Goal: Task Accomplishment & Management: Use online tool/utility

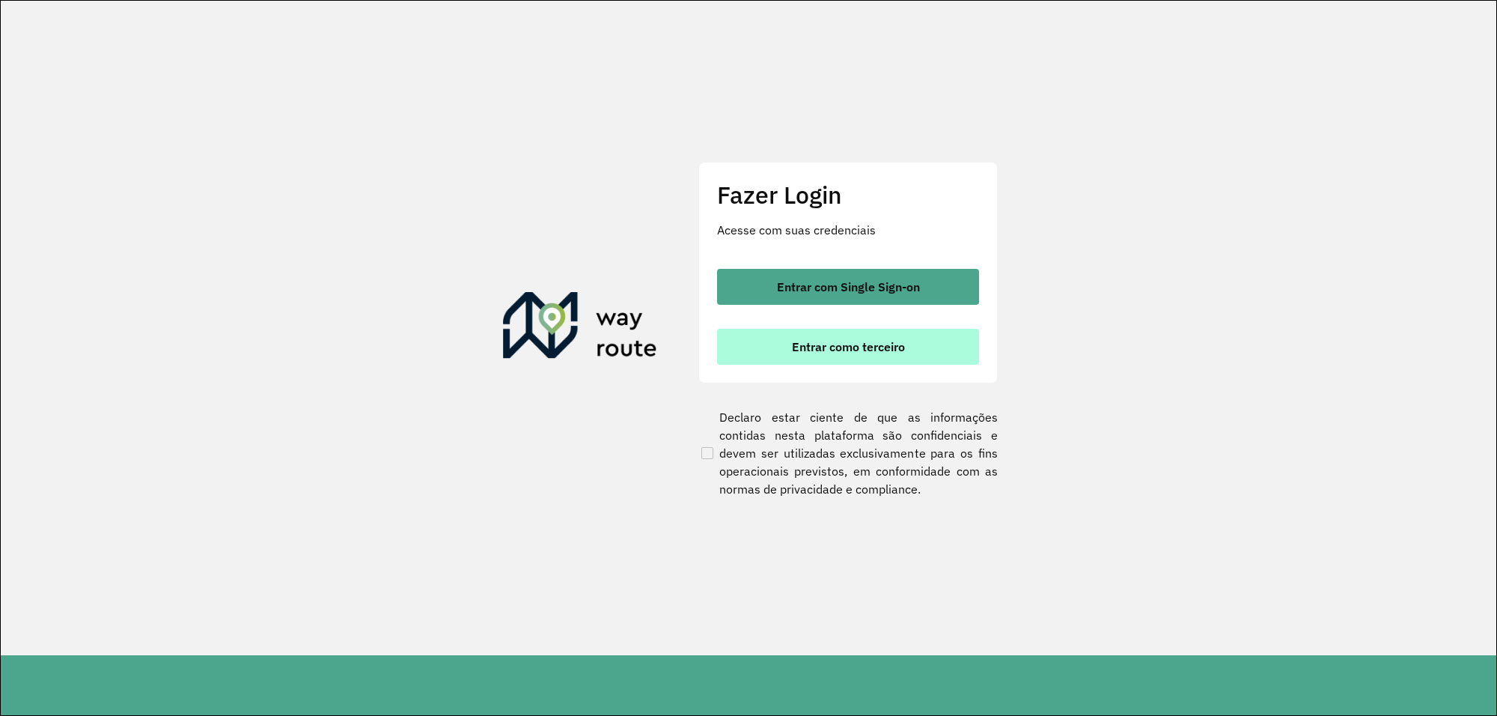
click at [863, 353] on button "Entrar como terceiro" at bounding box center [848, 347] width 262 height 36
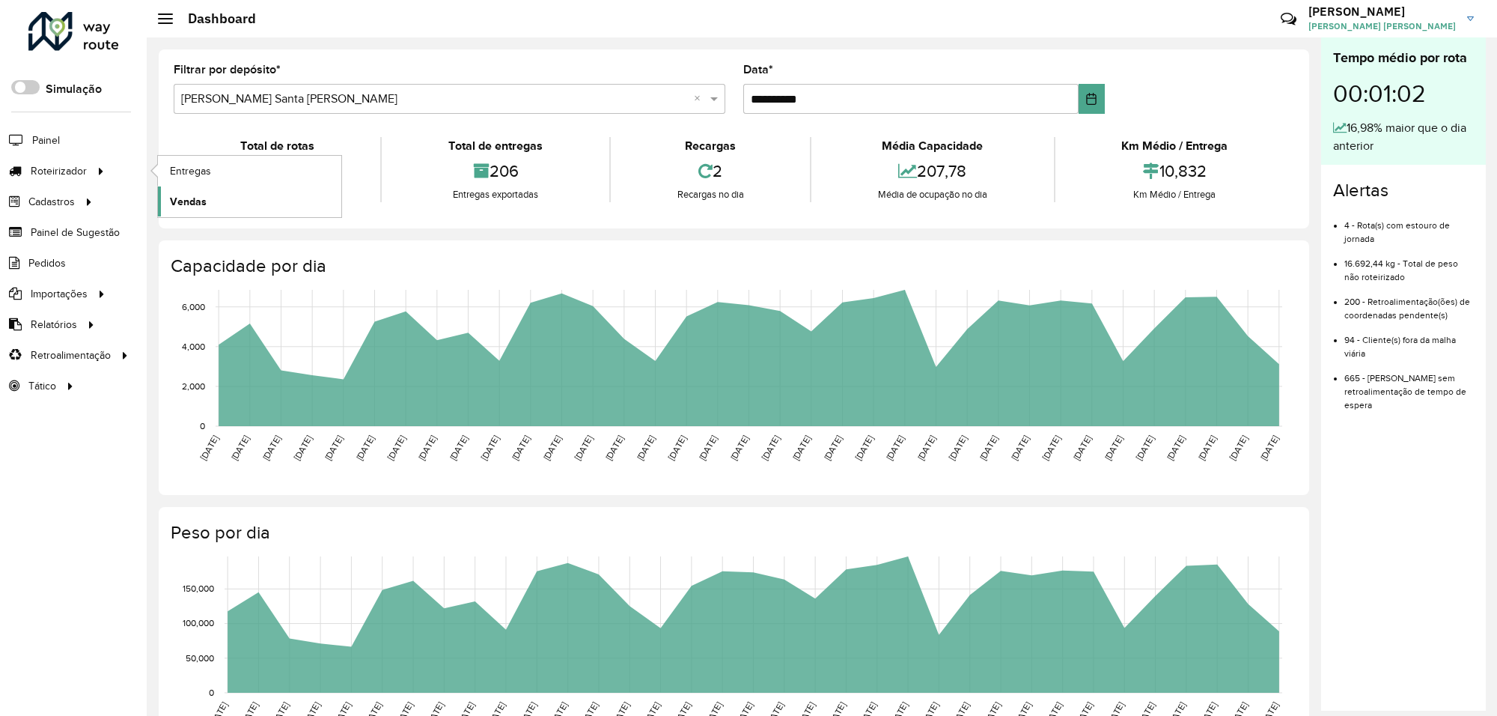
click at [192, 195] on span "Vendas" at bounding box center [188, 202] width 37 height 16
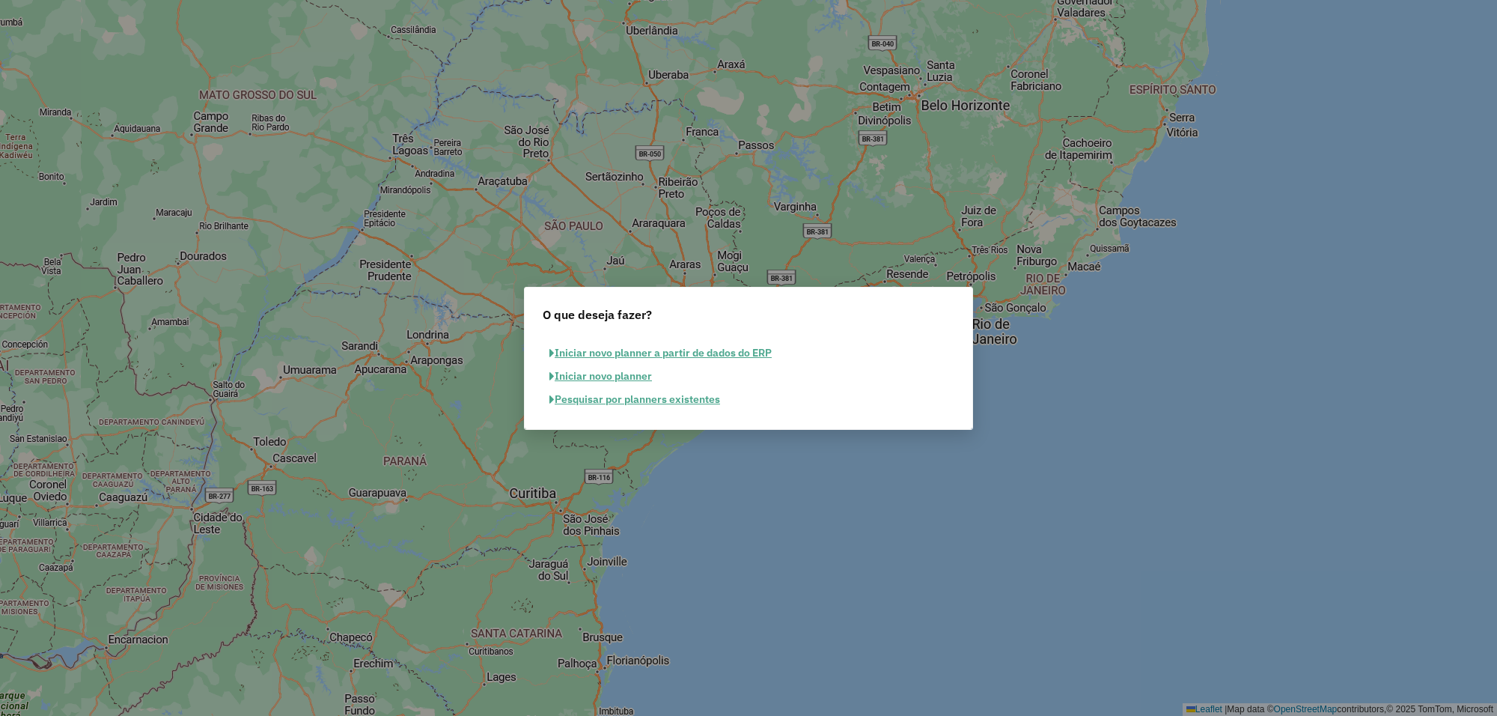
click at [671, 388] on button "Pesquisar por planners existentes" at bounding box center [635, 399] width 184 height 23
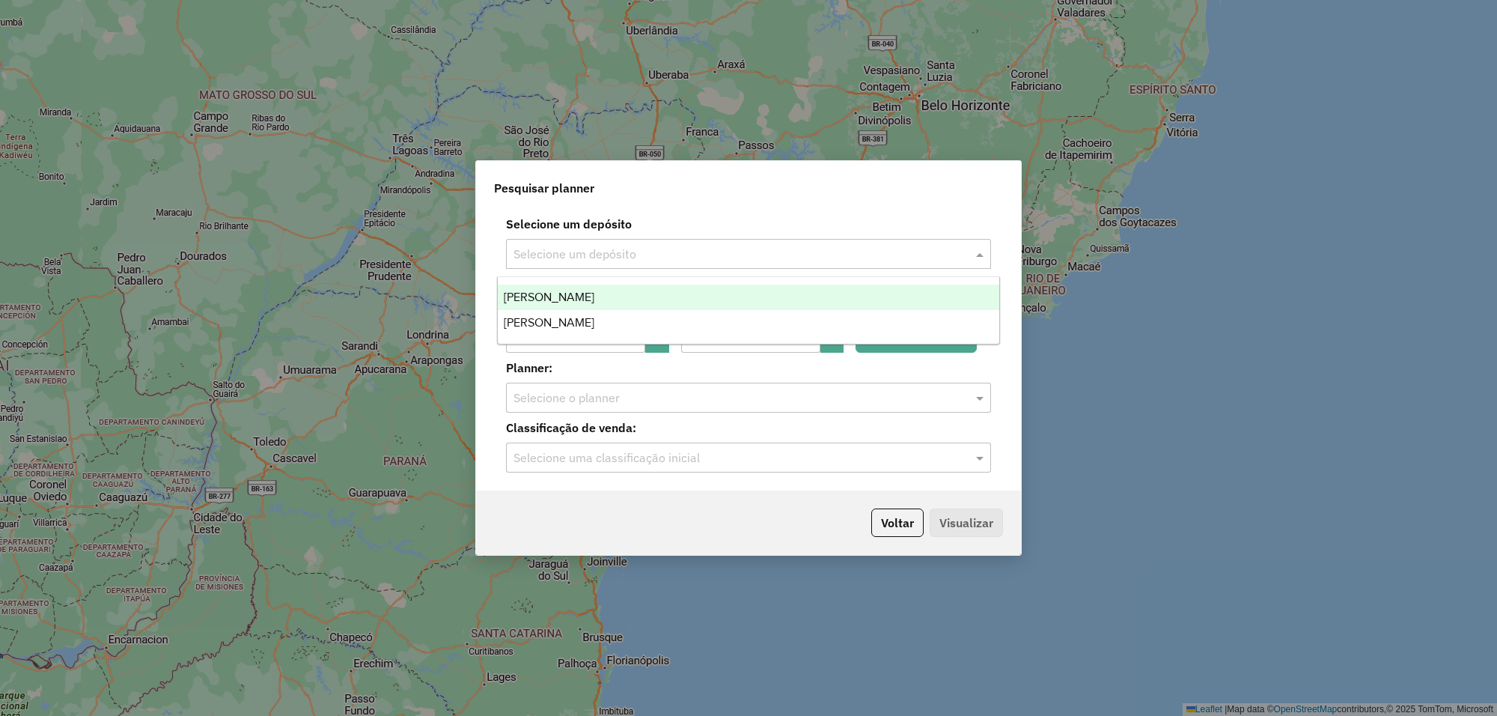
click at [700, 262] on input "text" at bounding box center [734, 255] width 440 height 18
click at [605, 297] on div "Steffen Santa Rosa" at bounding box center [749, 297] width 502 height 25
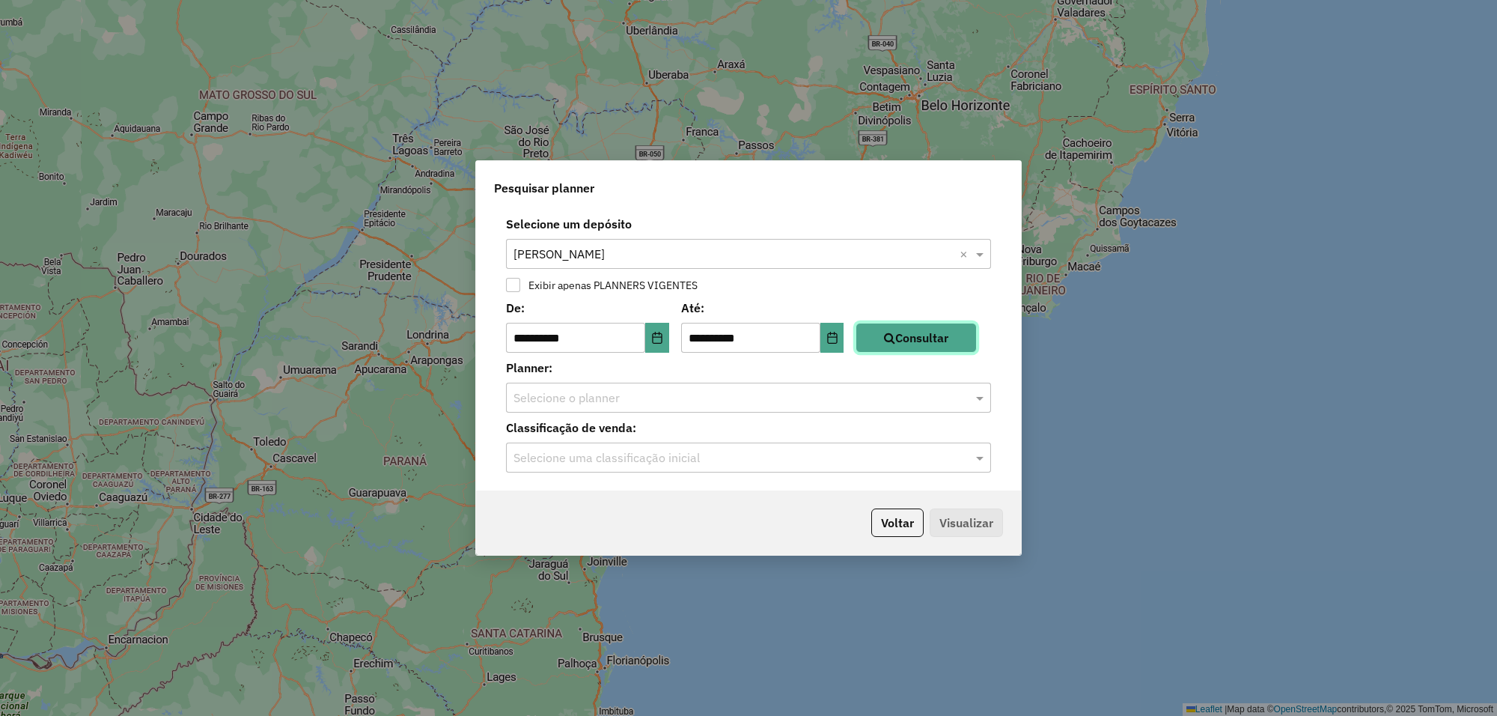
click at [919, 339] on button "Consultar" at bounding box center [916, 338] width 121 height 30
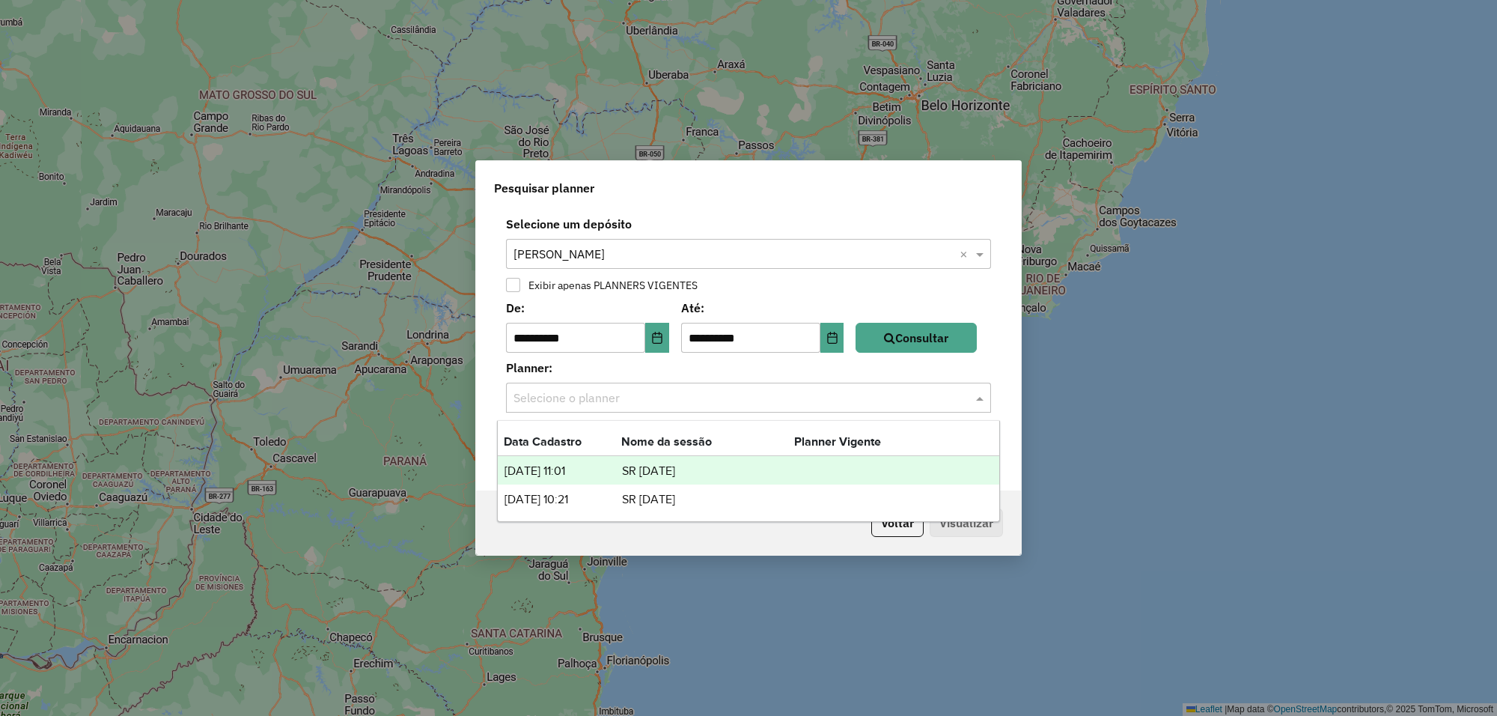
click at [970, 398] on div at bounding box center [748, 397] width 485 height 19
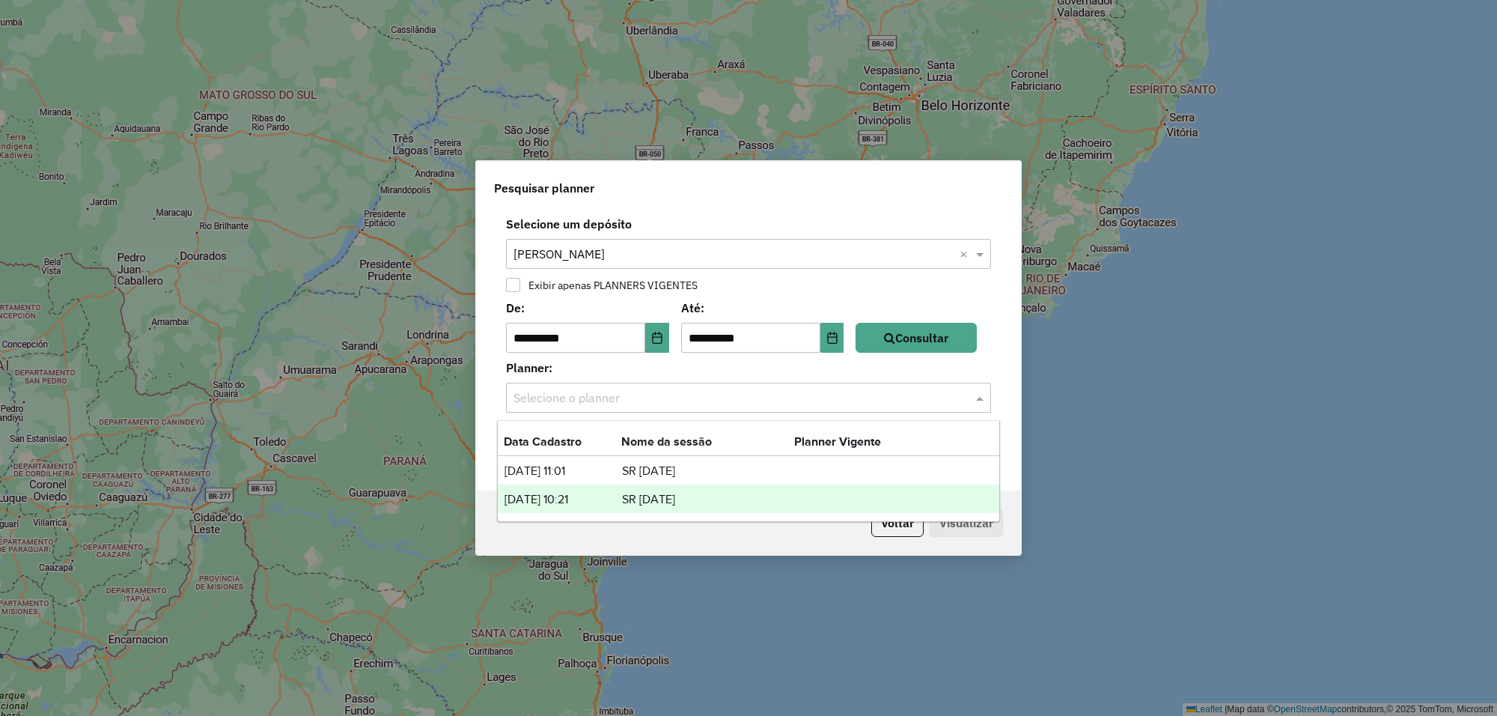
click at [625, 492] on td "SR 25-07-28" at bounding box center [707, 499] width 173 height 19
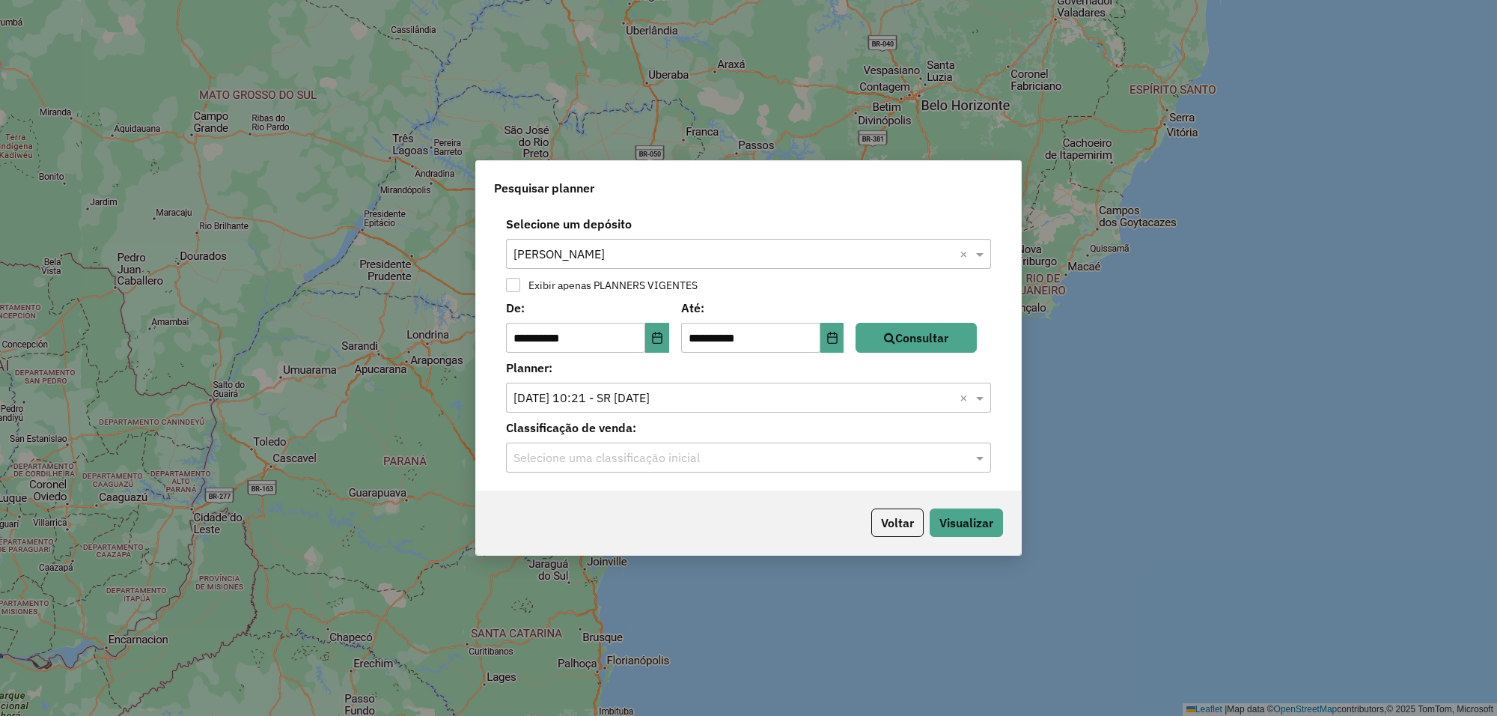
click at [888, 460] on input "text" at bounding box center [734, 458] width 440 height 18
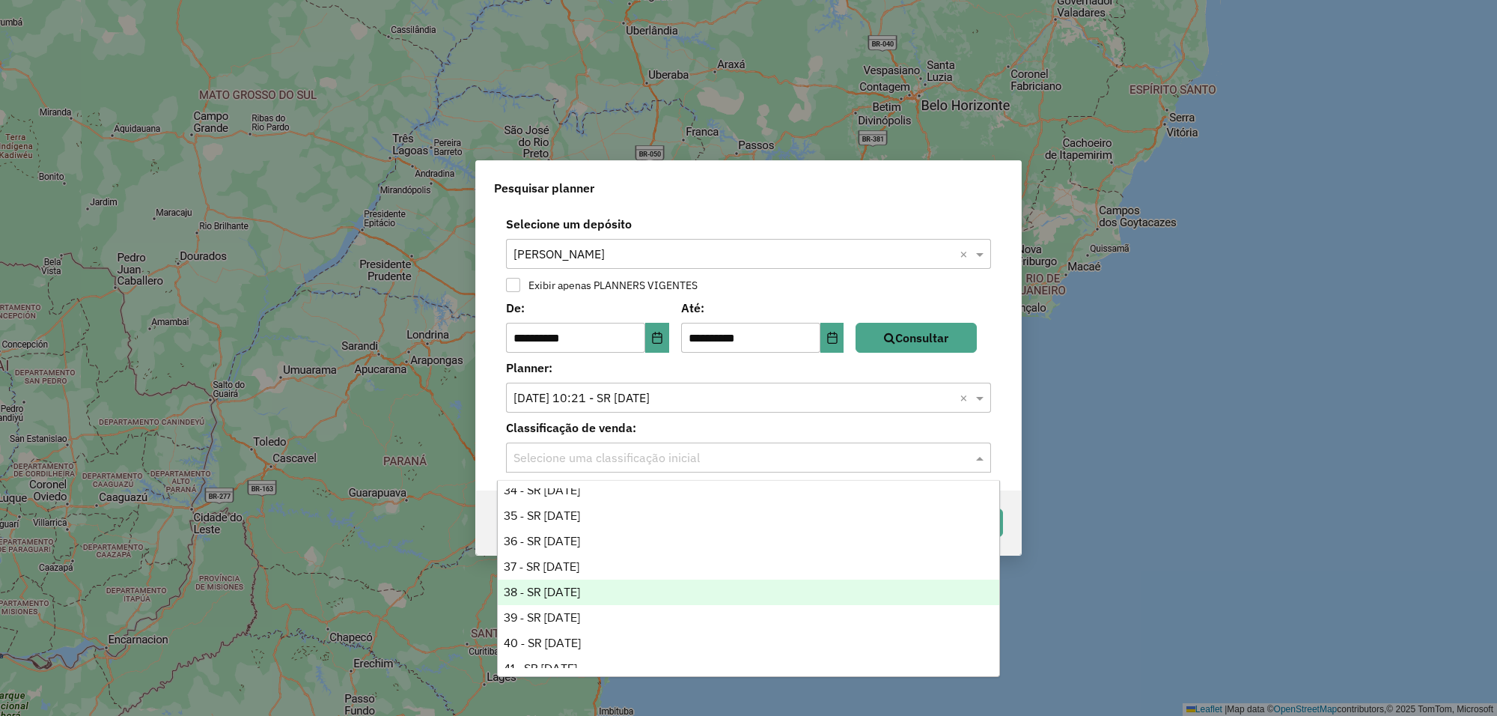
scroll to position [1015, 0]
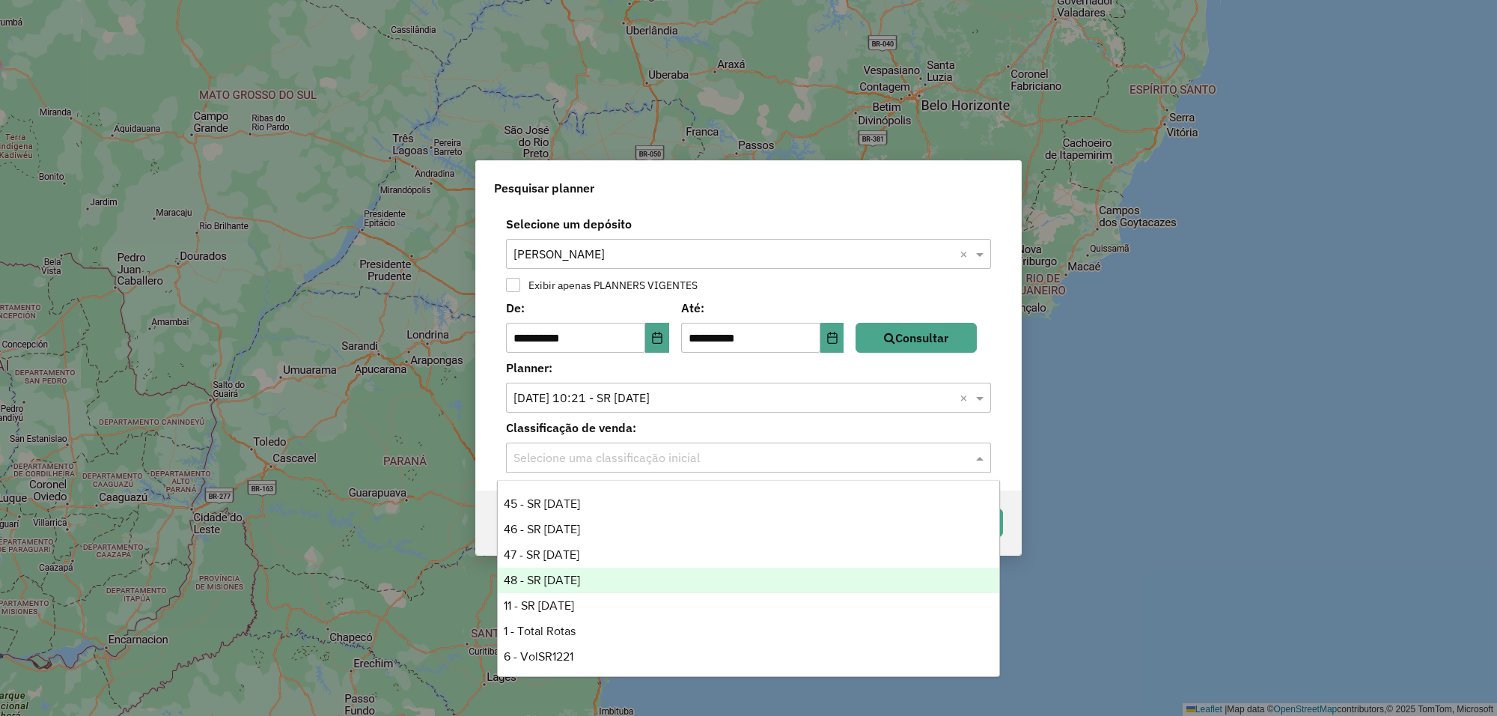
click at [601, 575] on div "48 - SR 25-07-28" at bounding box center [749, 580] width 502 height 25
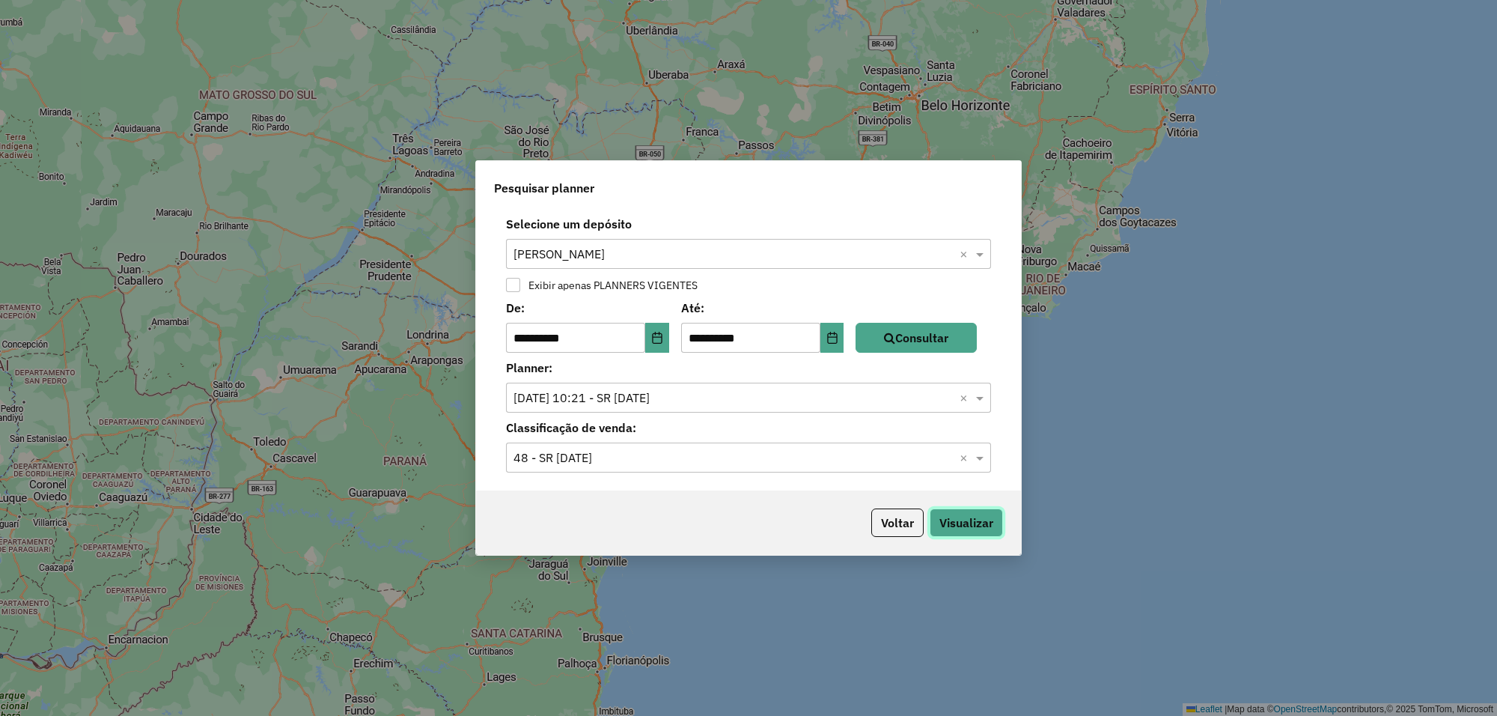
click at [963, 526] on button "Visualizar" at bounding box center [966, 522] width 73 height 28
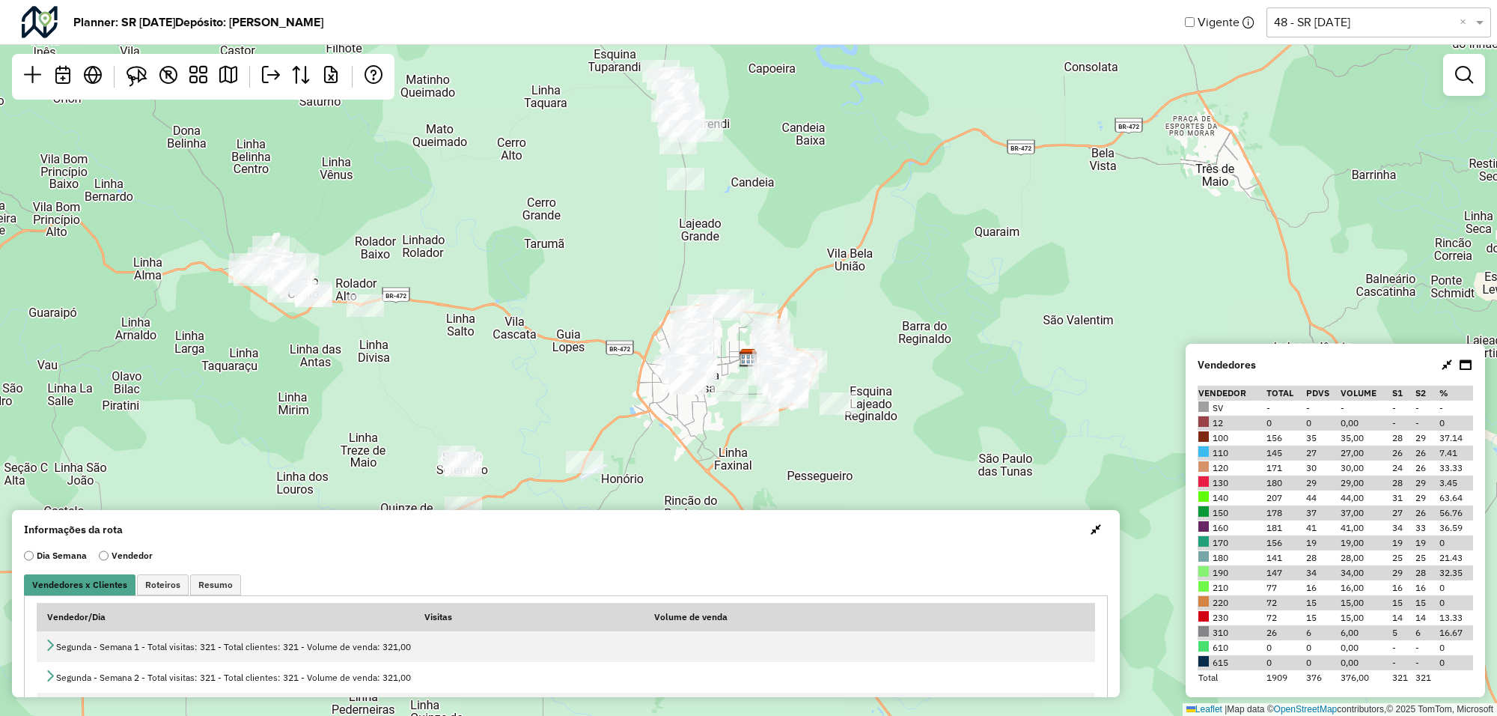
click at [1091, 526] on span "button" at bounding box center [1096, 529] width 10 height 12
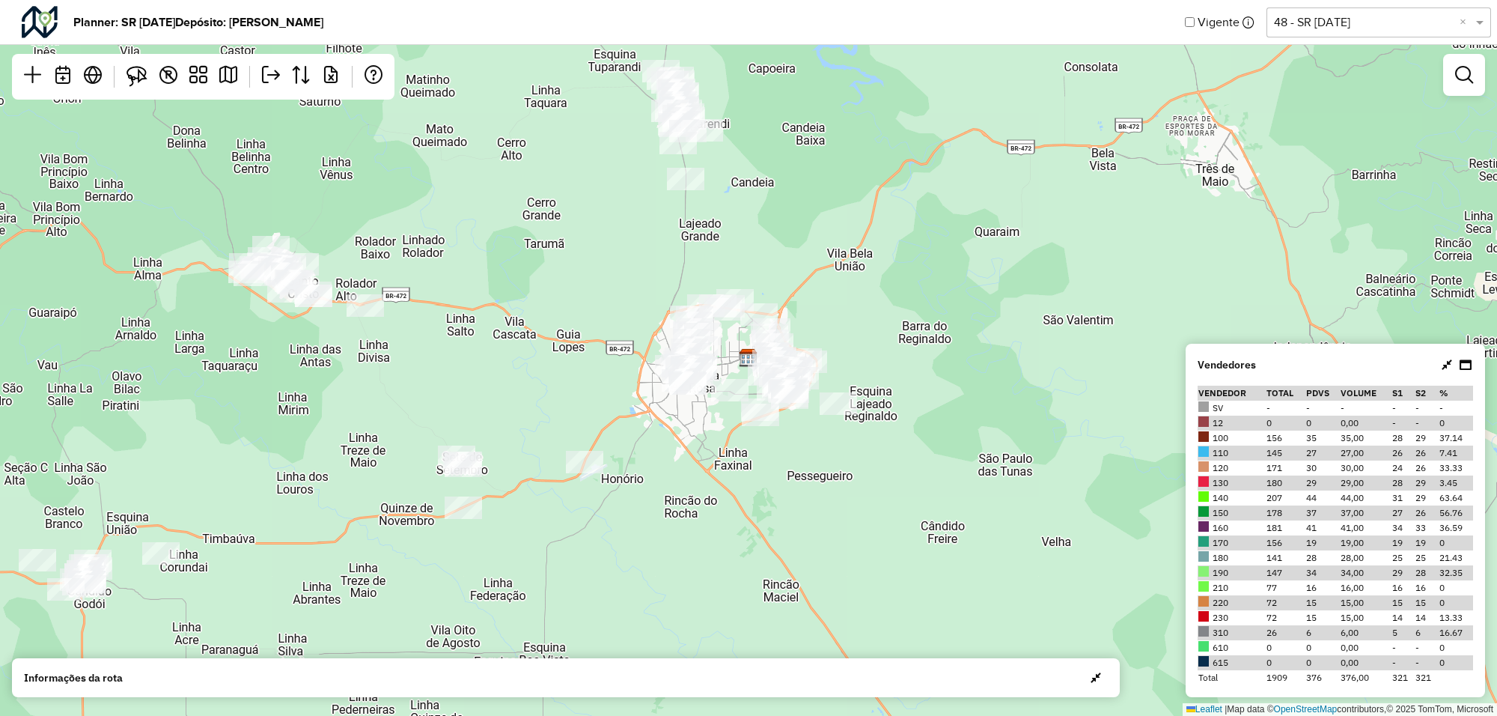
click at [1441, 361] on div at bounding box center [1456, 365] width 33 height 18
click at [1446, 365] on icon at bounding box center [1447, 365] width 10 height 12
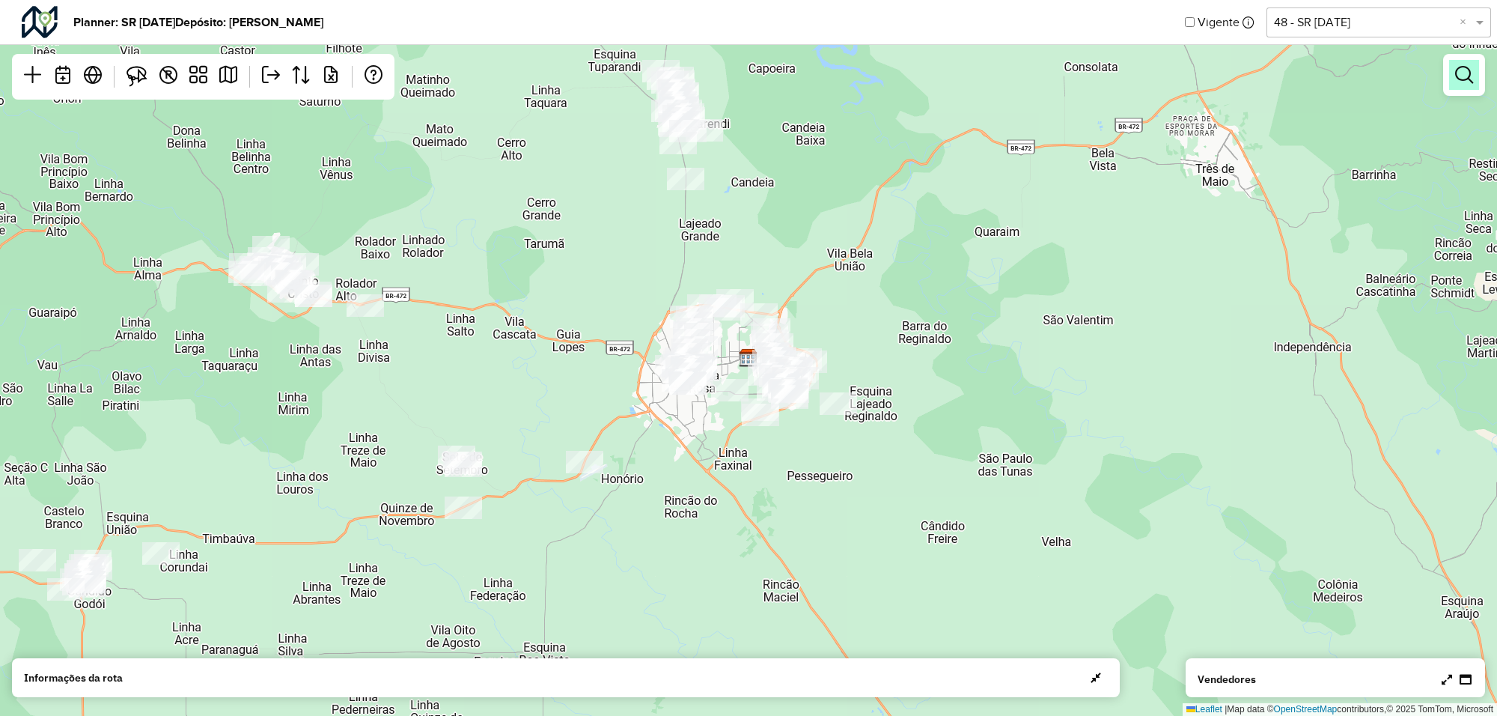
click at [1462, 76] on em at bounding box center [1464, 75] width 18 height 18
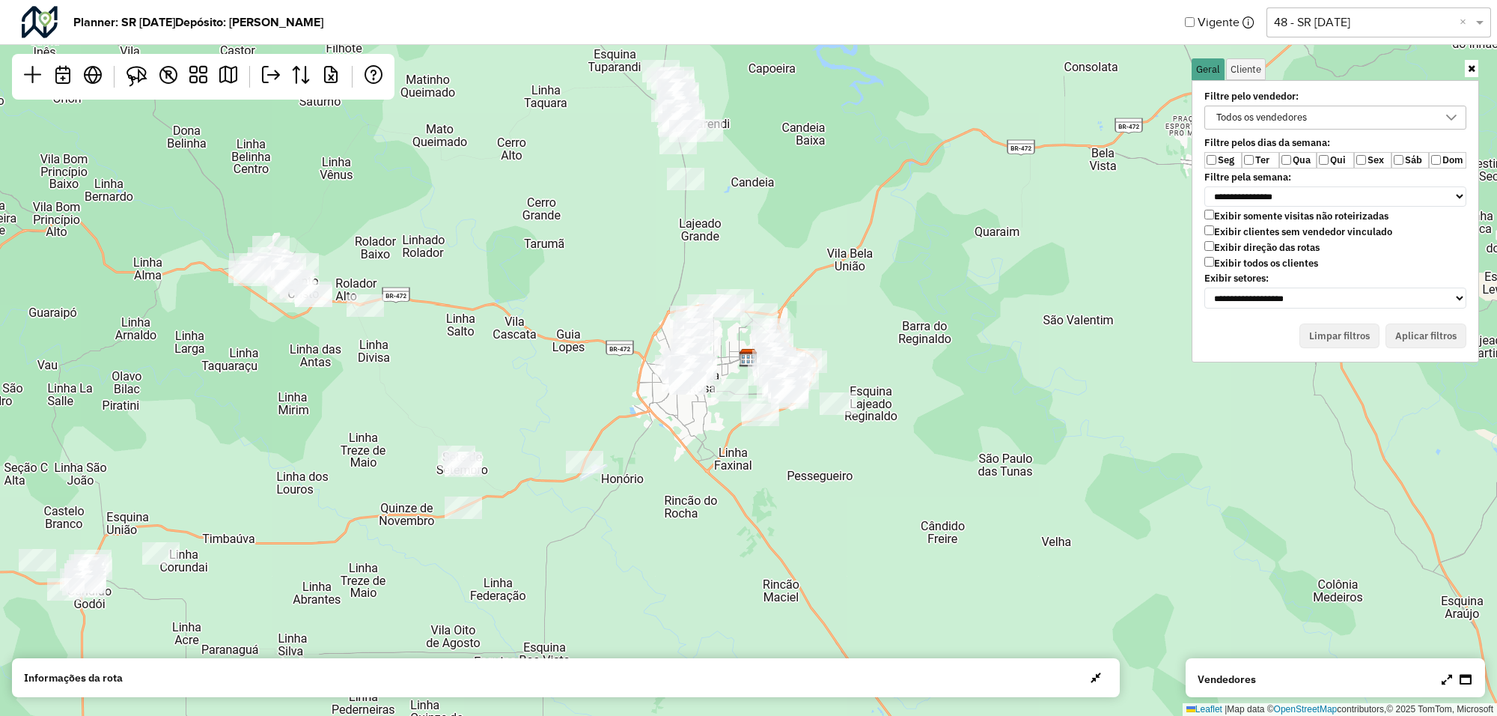
click at [1333, 121] on div "Todos os vendedores" at bounding box center [1324, 117] width 226 height 22
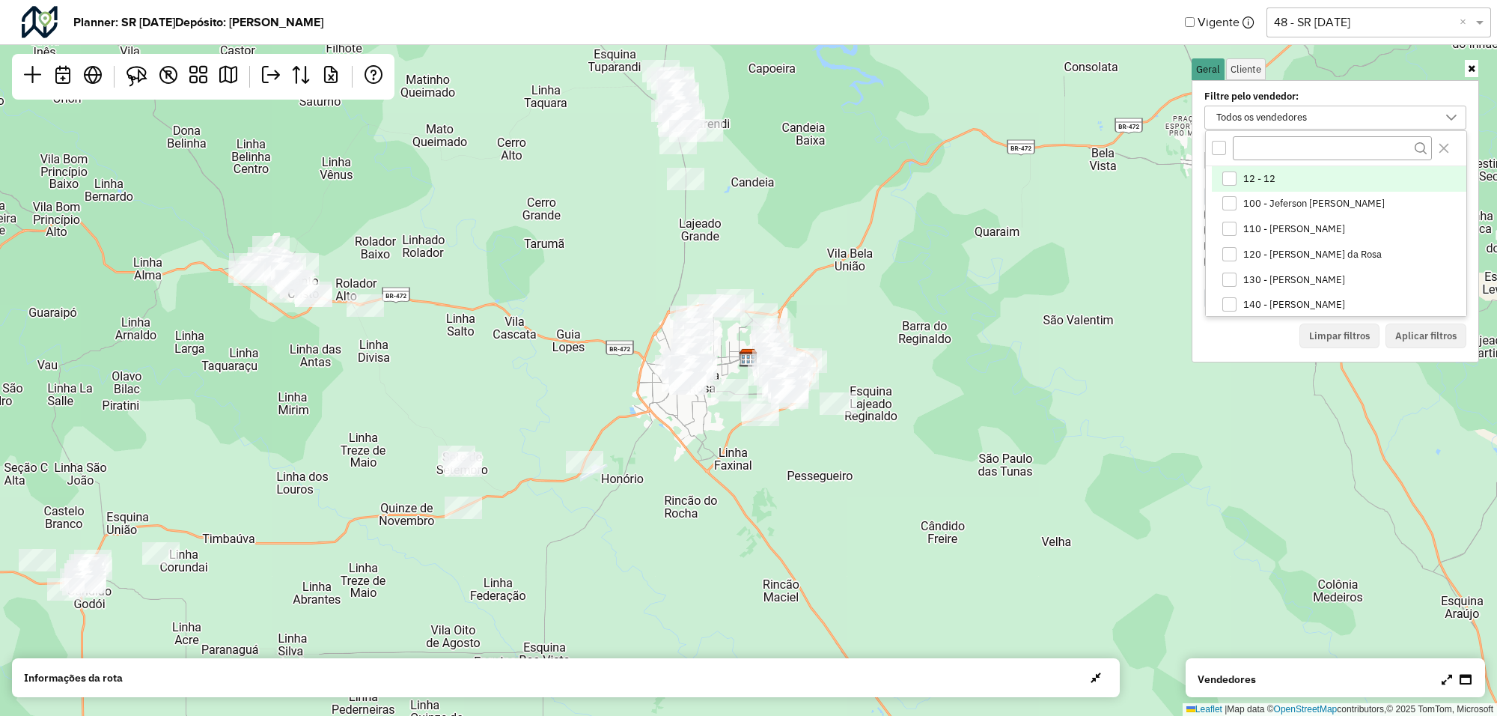
scroll to position [7, 55]
click at [1234, 206] on div "100 - Jeferson Luis Silva Bodack" at bounding box center [1230, 203] width 14 height 14
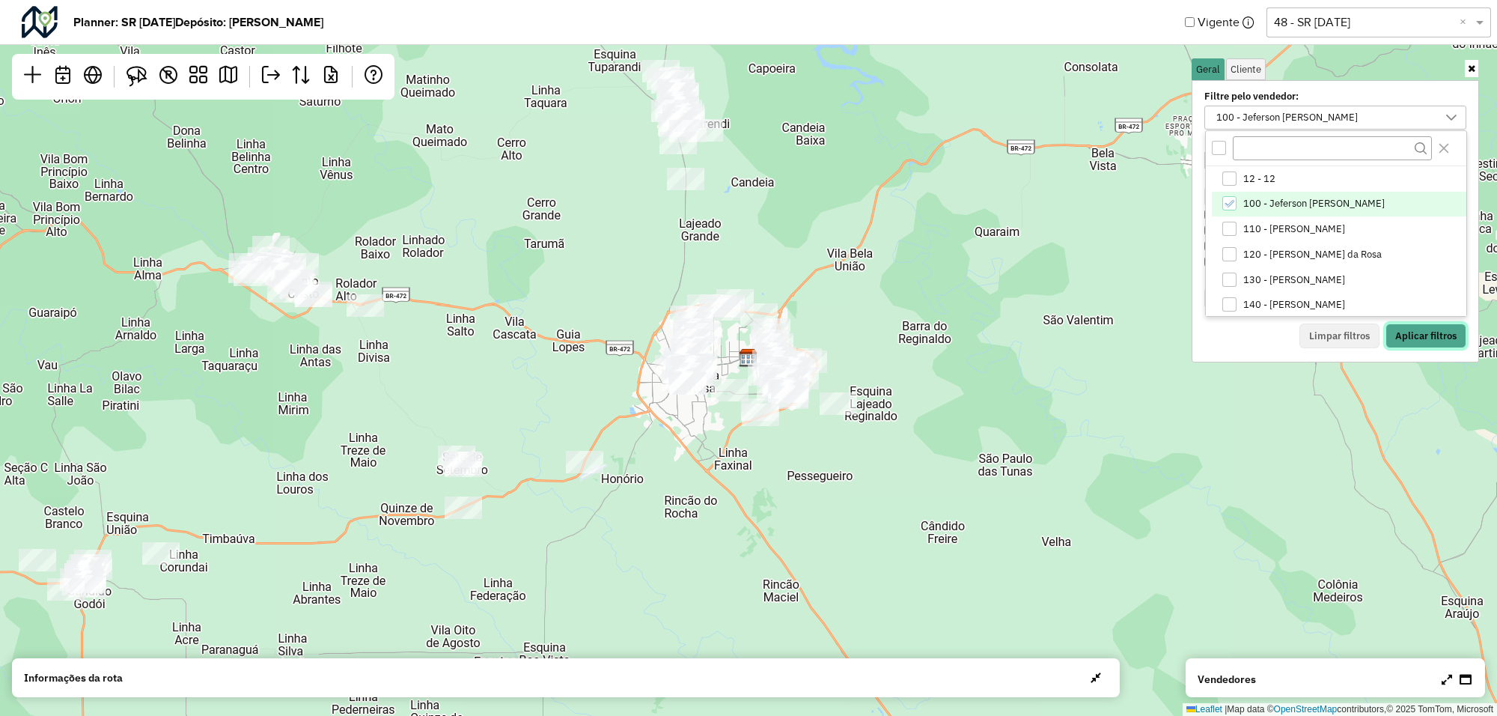
click at [1401, 330] on button "Aplicar filtros" at bounding box center [1426, 335] width 81 height 25
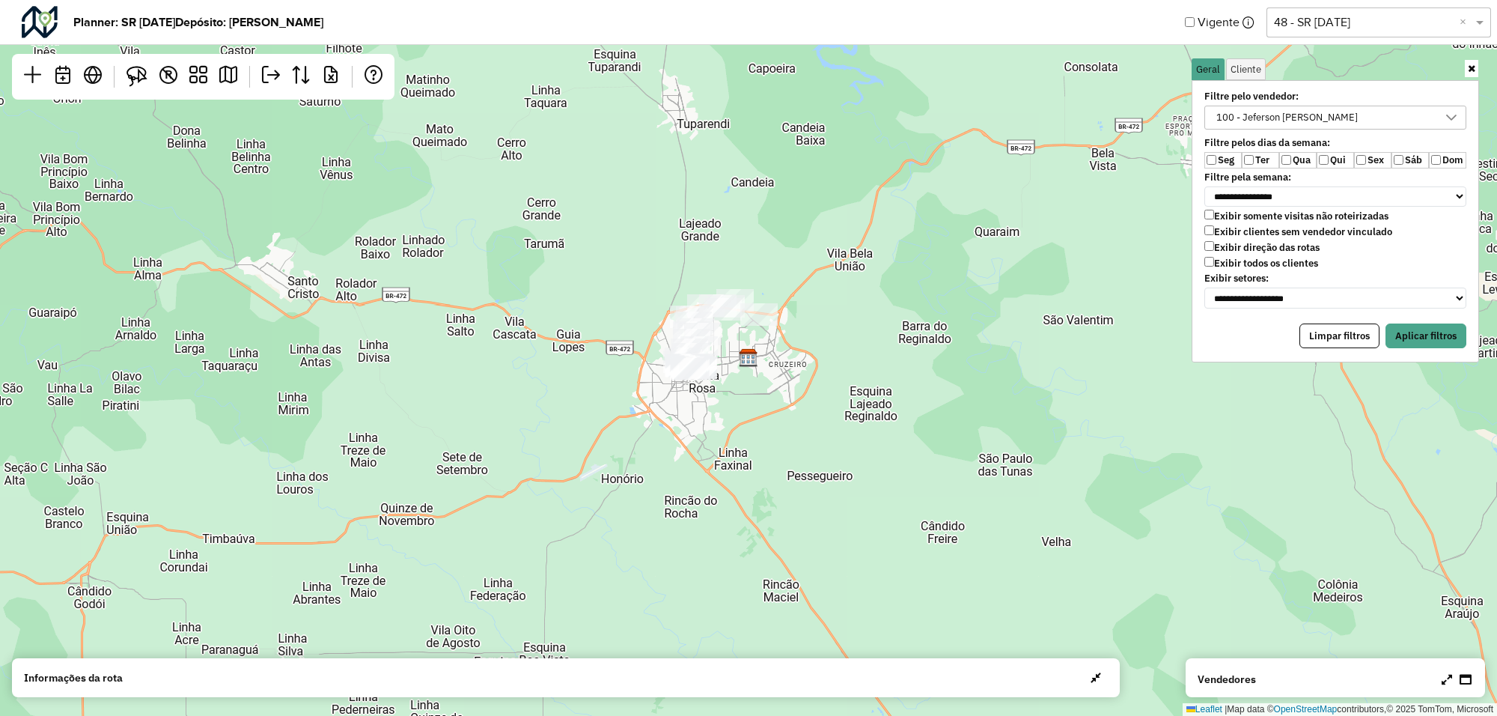
click at [1277, 157] on label "Ter" at bounding box center [1260, 160] width 37 height 16
click at [1417, 333] on button "Aplicar filtros" at bounding box center [1426, 335] width 81 height 25
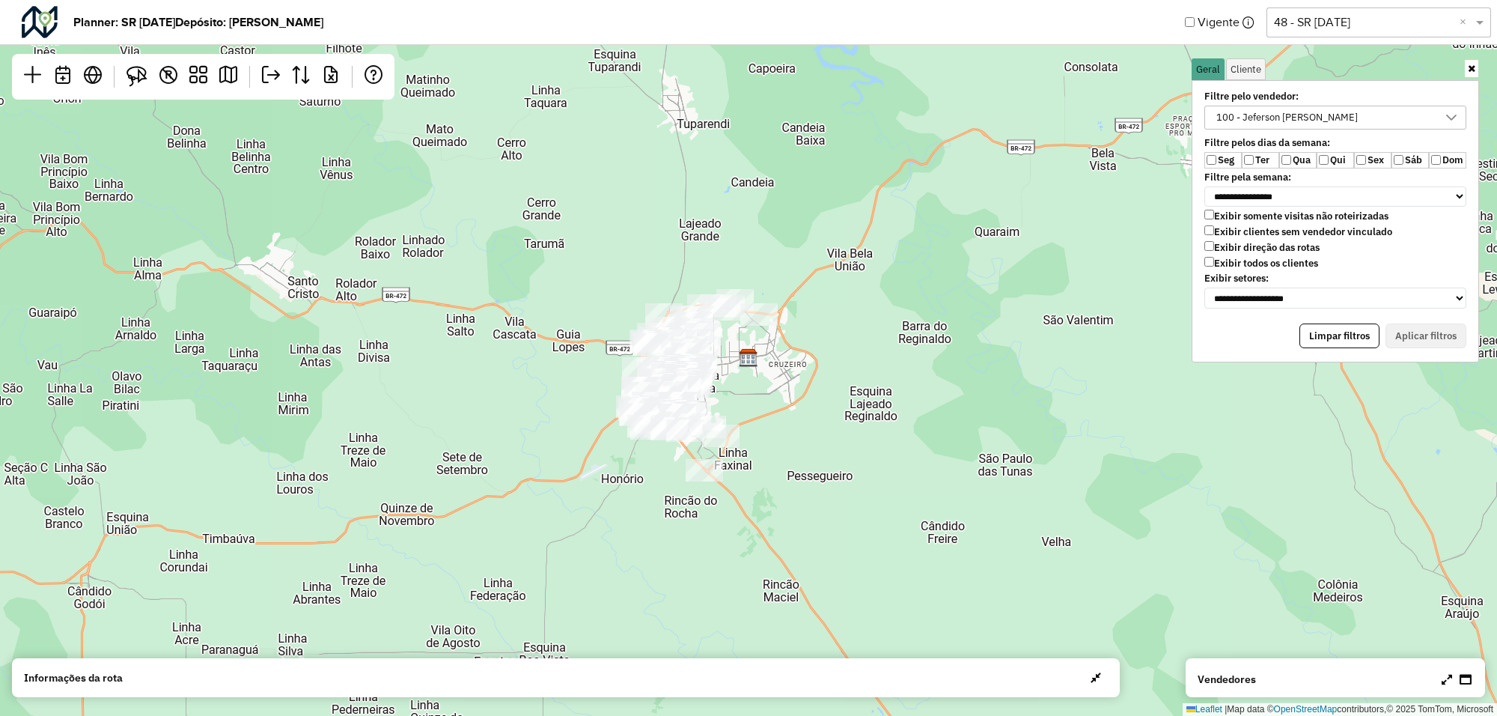
click at [1450, 115] on icon at bounding box center [1452, 118] width 12 height 12
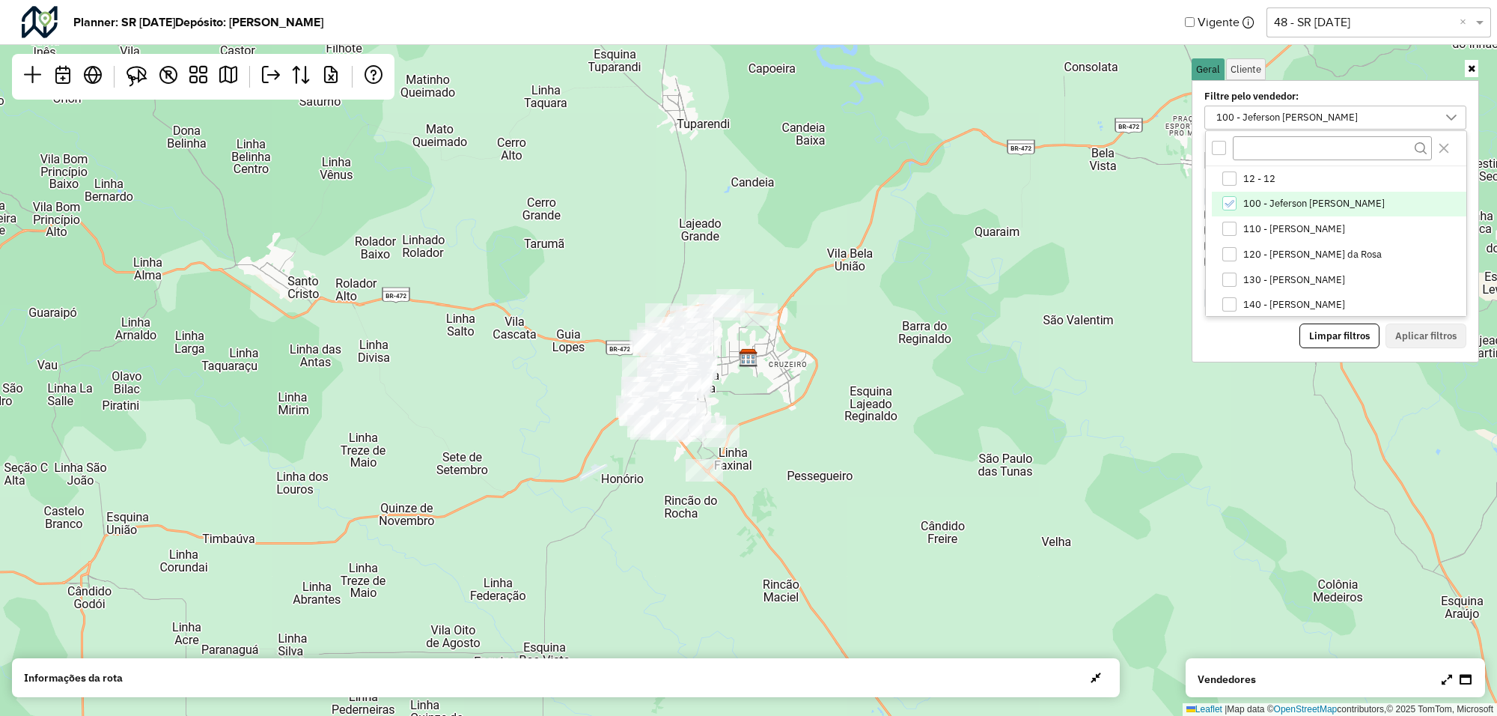
click at [1228, 199] on icon "100 - Jeferson Luis Silva Bodack" at bounding box center [1229, 203] width 10 height 10
click at [1234, 276] on div "130 - Lucas Fernando Kurylo" at bounding box center [1230, 280] width 14 height 14
click at [1415, 329] on button "Aplicar filtros" at bounding box center [1426, 335] width 81 height 25
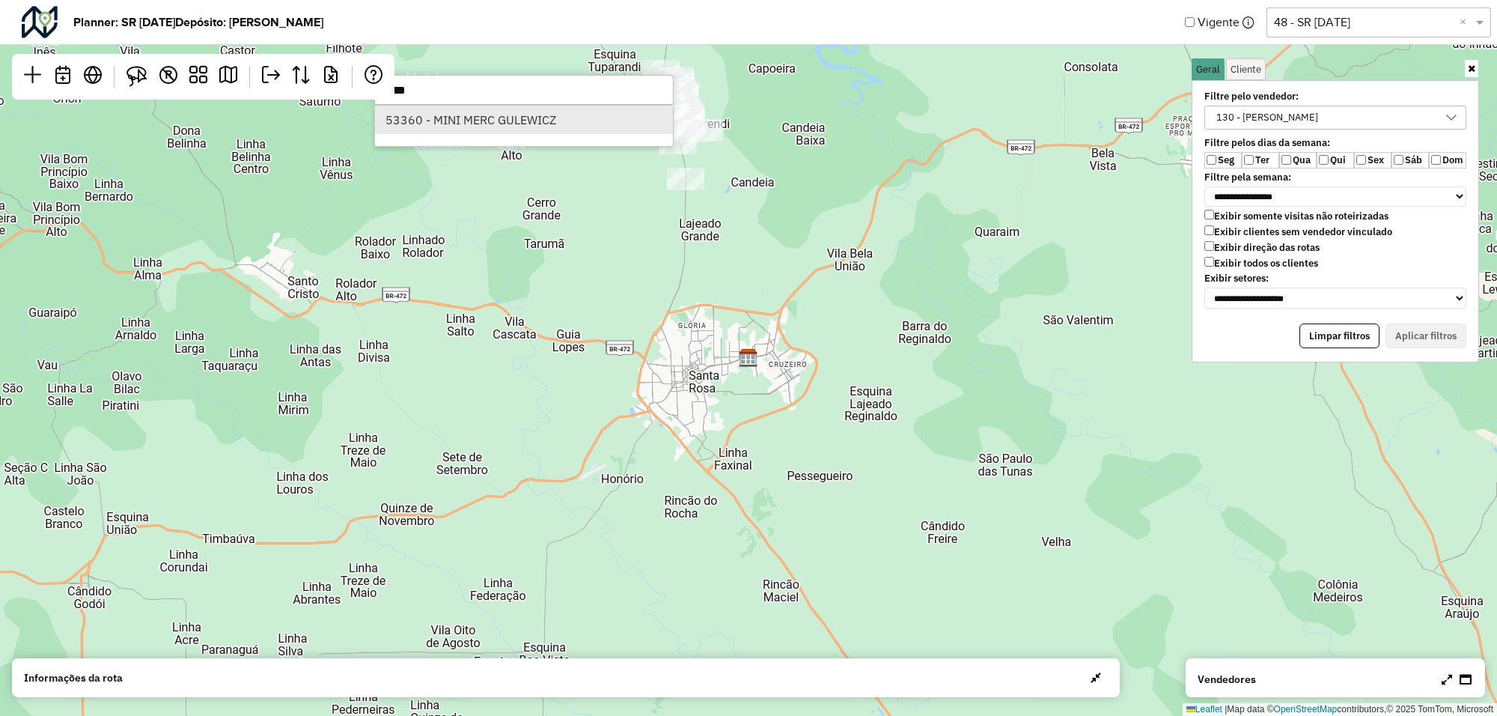
type input "*****"
click at [493, 120] on li "53360 - MINI MERC GULEWICZ" at bounding box center [524, 120] width 298 height 28
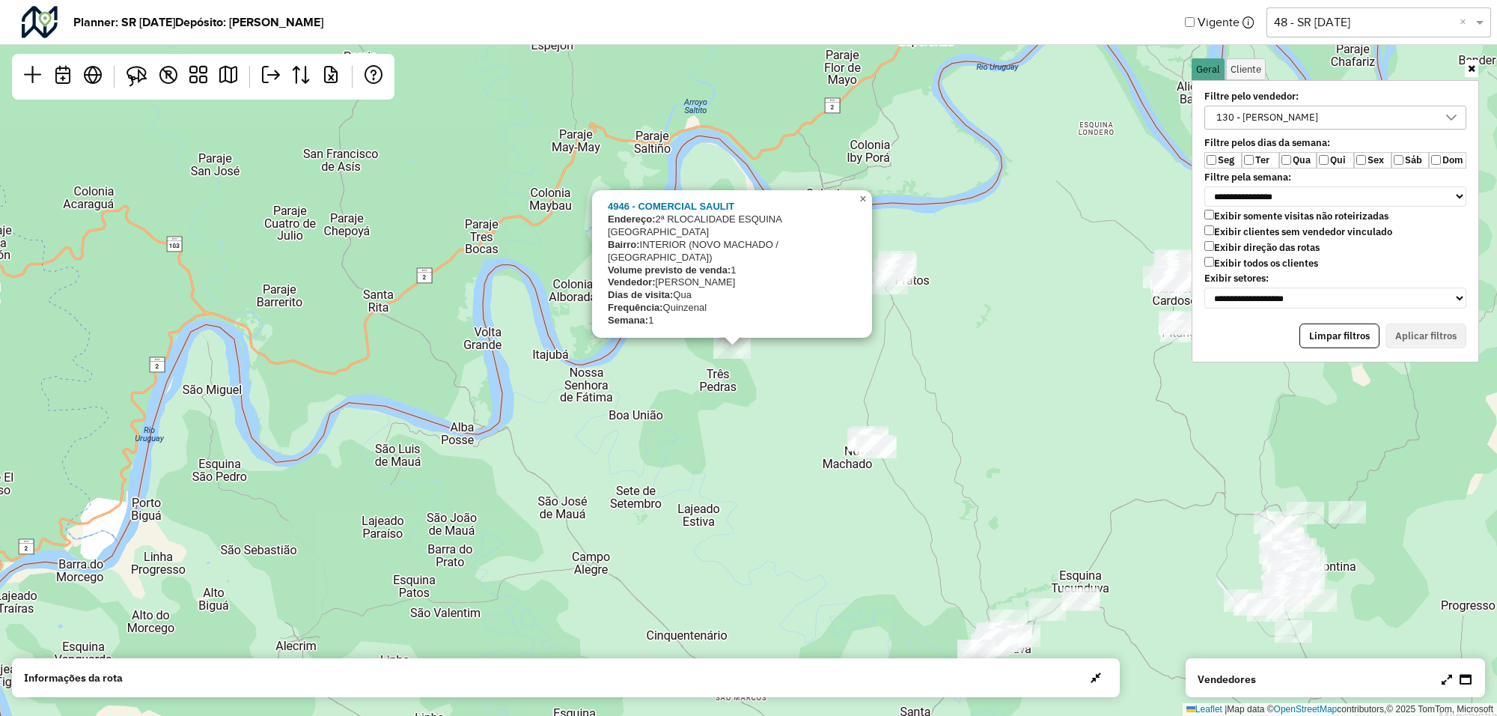
click at [862, 205] on span "×" at bounding box center [862, 198] width 7 height 13
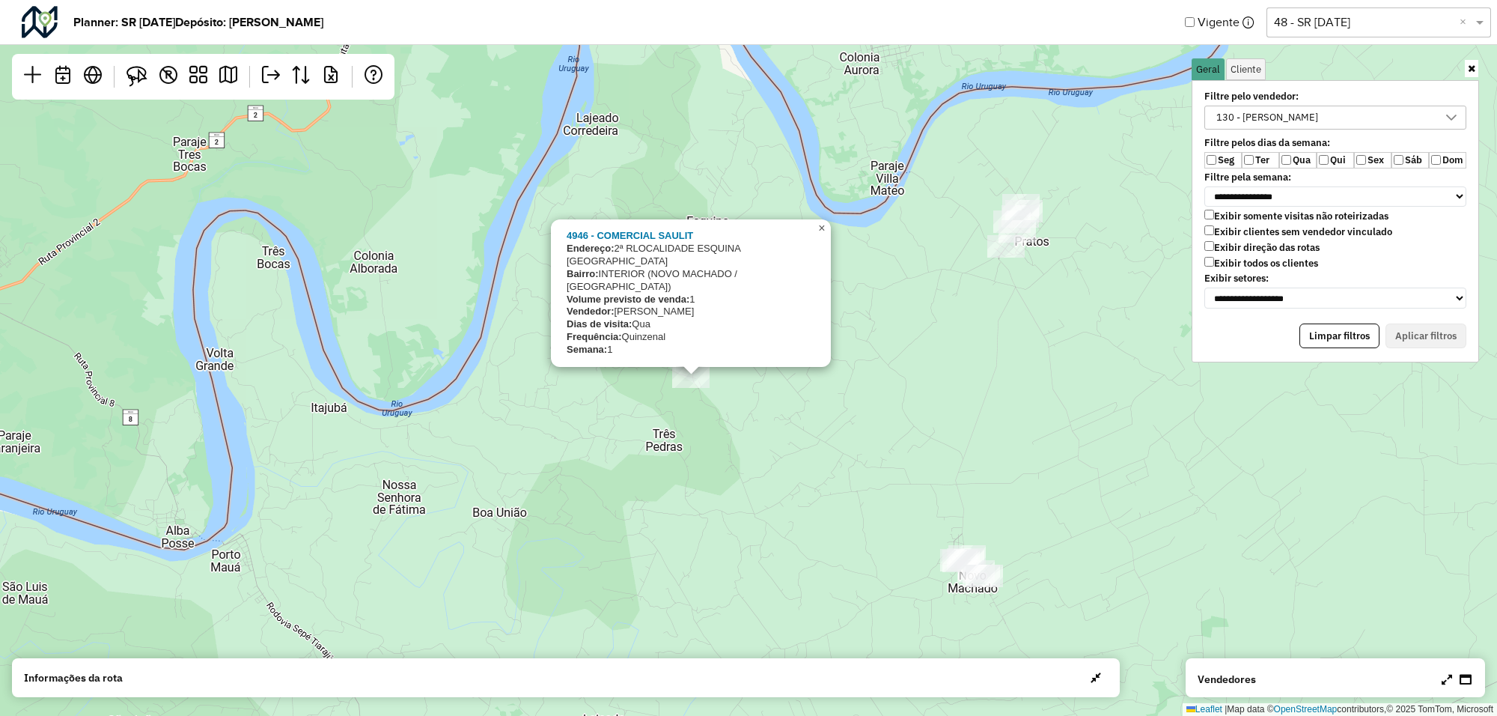
click at [825, 234] on span "×" at bounding box center [821, 228] width 7 height 13
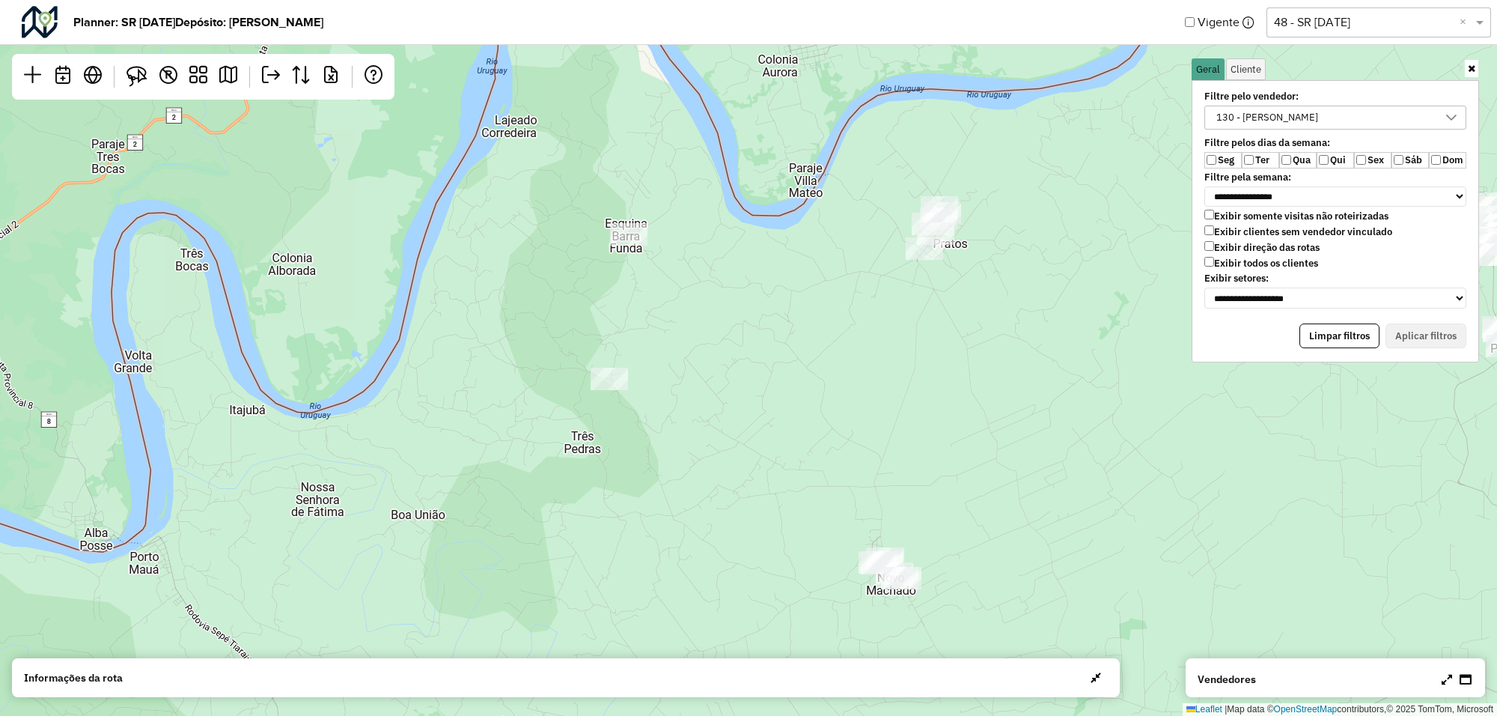
drag, startPoint x: 854, startPoint y: 287, endPoint x: 746, endPoint y: 285, distance: 107.8
click at [773, 285] on div "Leaflet | Map data © OpenStreetMap contributors,© 2025 TomTom, Microsoft" at bounding box center [748, 358] width 1497 height 716
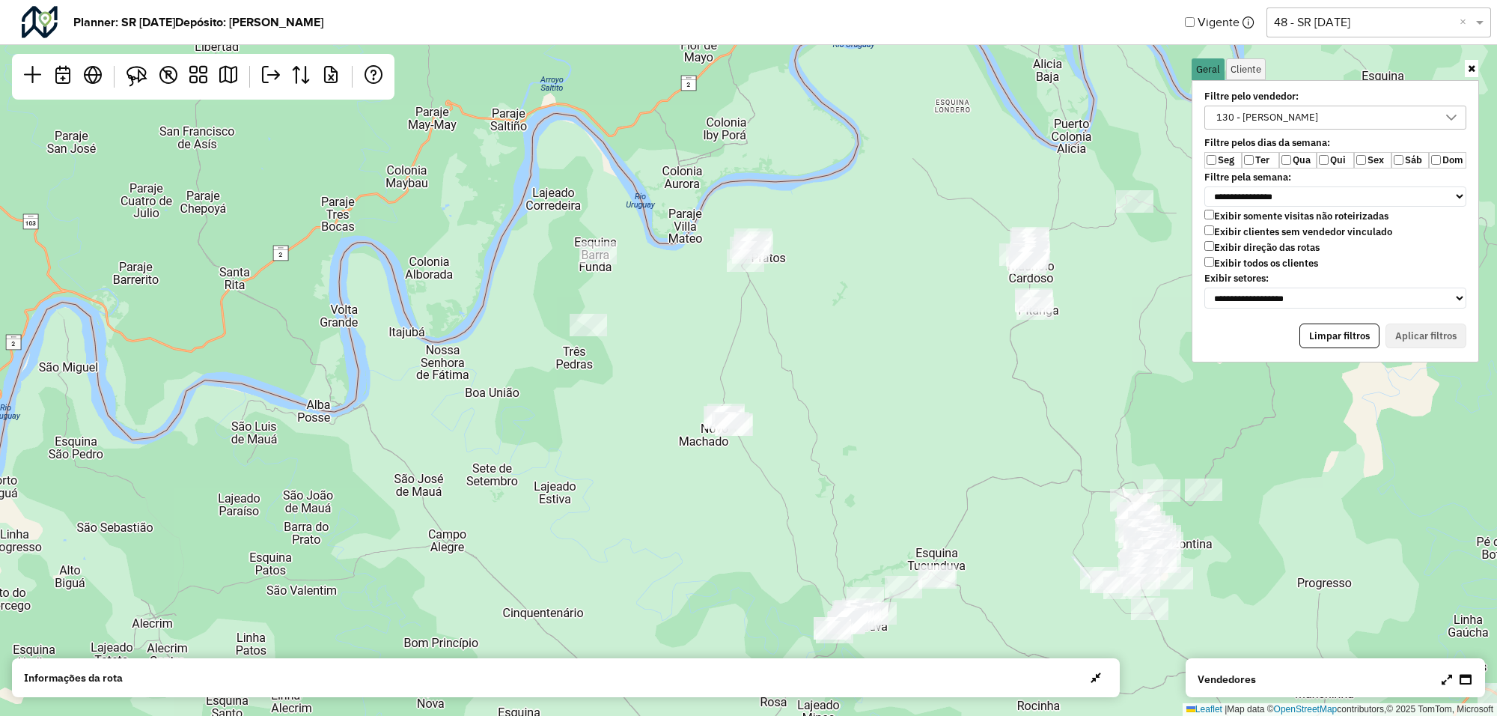
drag, startPoint x: 746, startPoint y: 278, endPoint x: 700, endPoint y: 278, distance: 45.7
click at [700, 278] on div "Leaflet | Map data © OpenStreetMap contributors,© 2025 TomTom, Microsoft" at bounding box center [748, 358] width 1497 height 716
